Goal: Find contact information: Find contact information

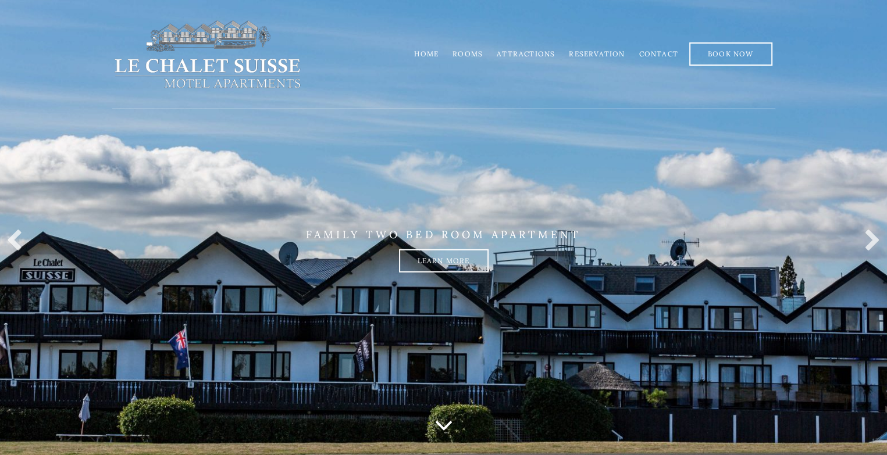
click at [654, 52] on link "Contact" at bounding box center [658, 53] width 39 height 9
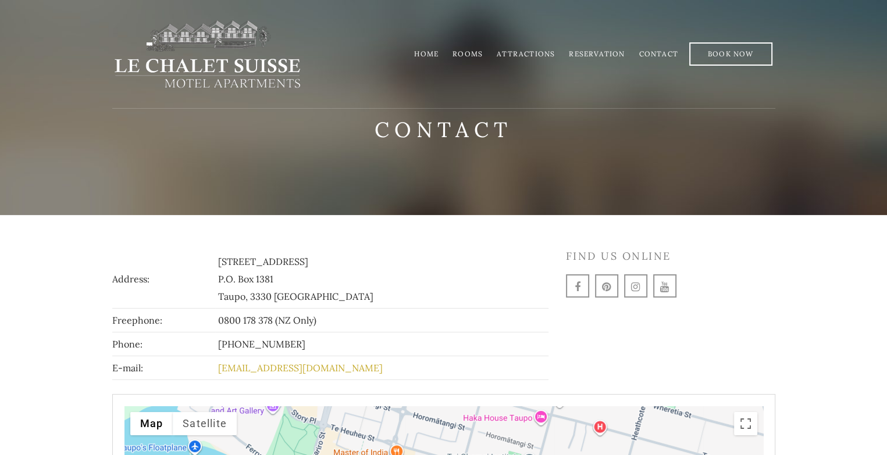
click at [304, 367] on link "[EMAIL_ADDRESS][DOMAIN_NAME]" at bounding box center [300, 368] width 165 height 12
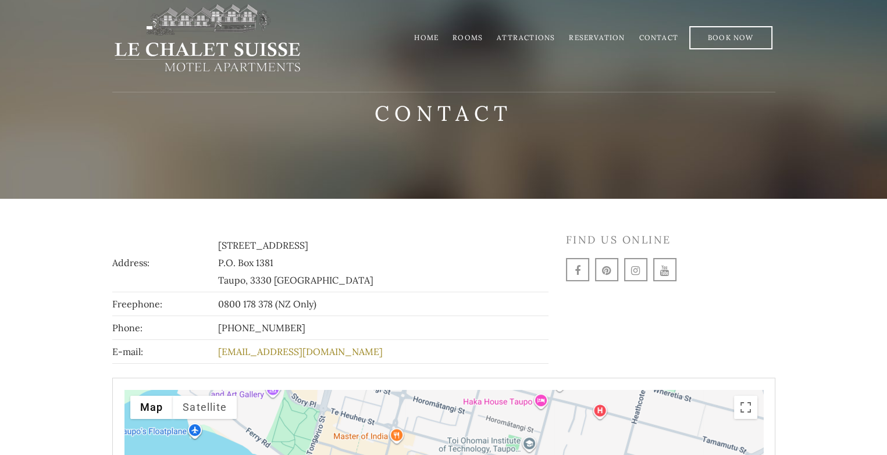
scroll to position [12, 0]
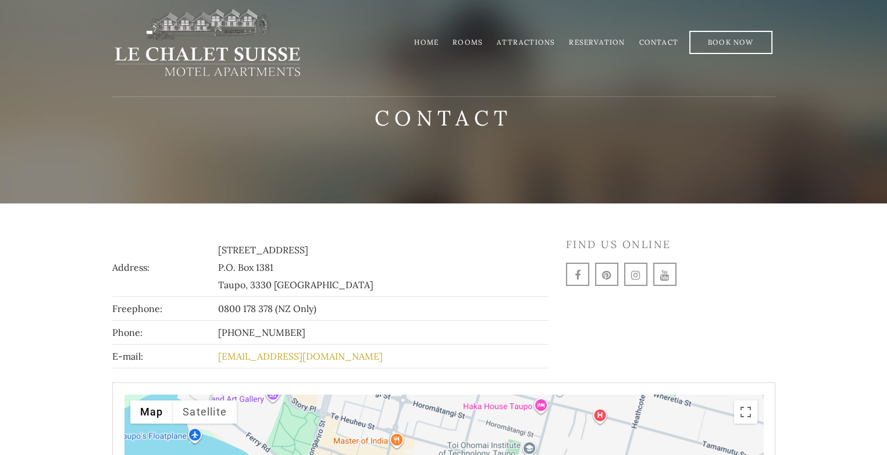
click at [298, 354] on link "stay@lechaletsuisse.co.nz" at bounding box center [300, 357] width 165 height 12
